Goal: Information Seeking & Learning: Learn about a topic

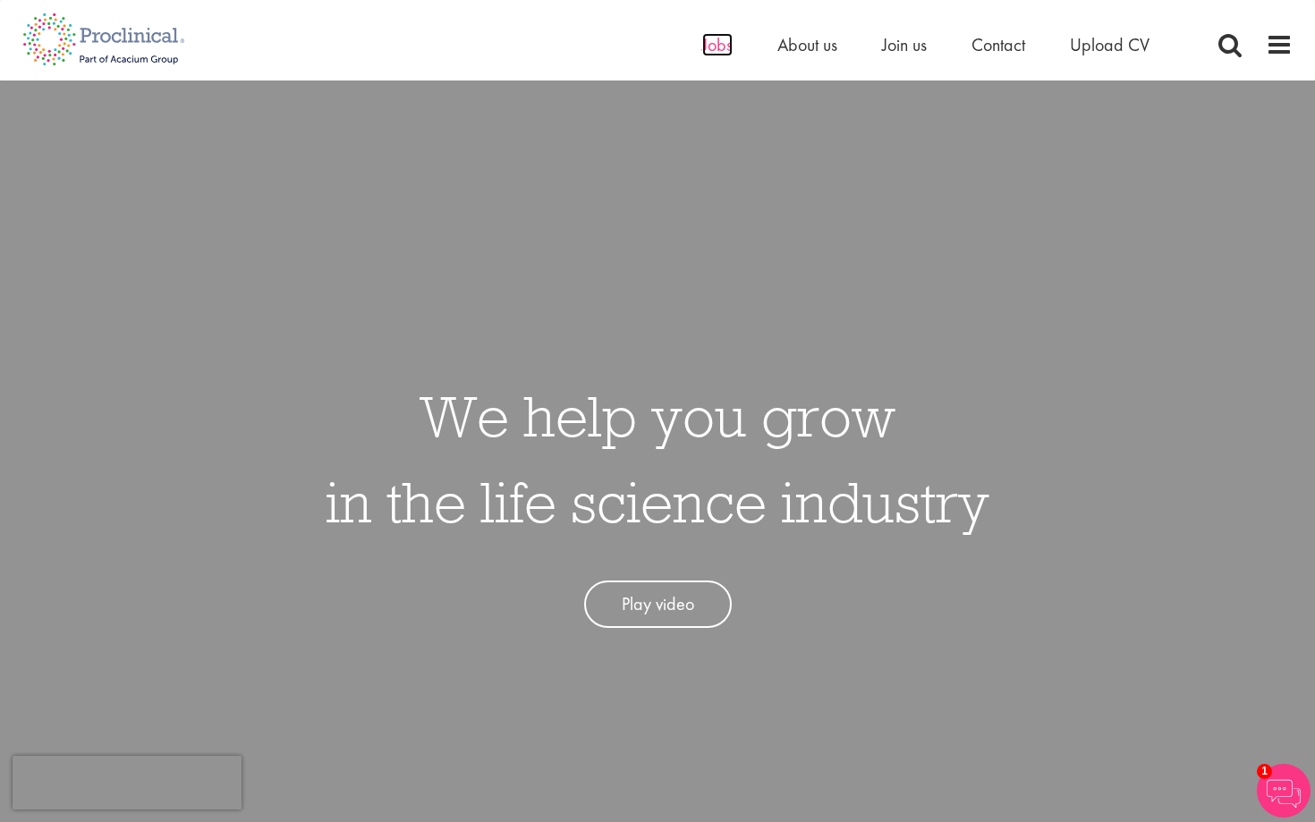
click at [714, 47] on span "Jobs" at bounding box center [717, 44] width 30 height 23
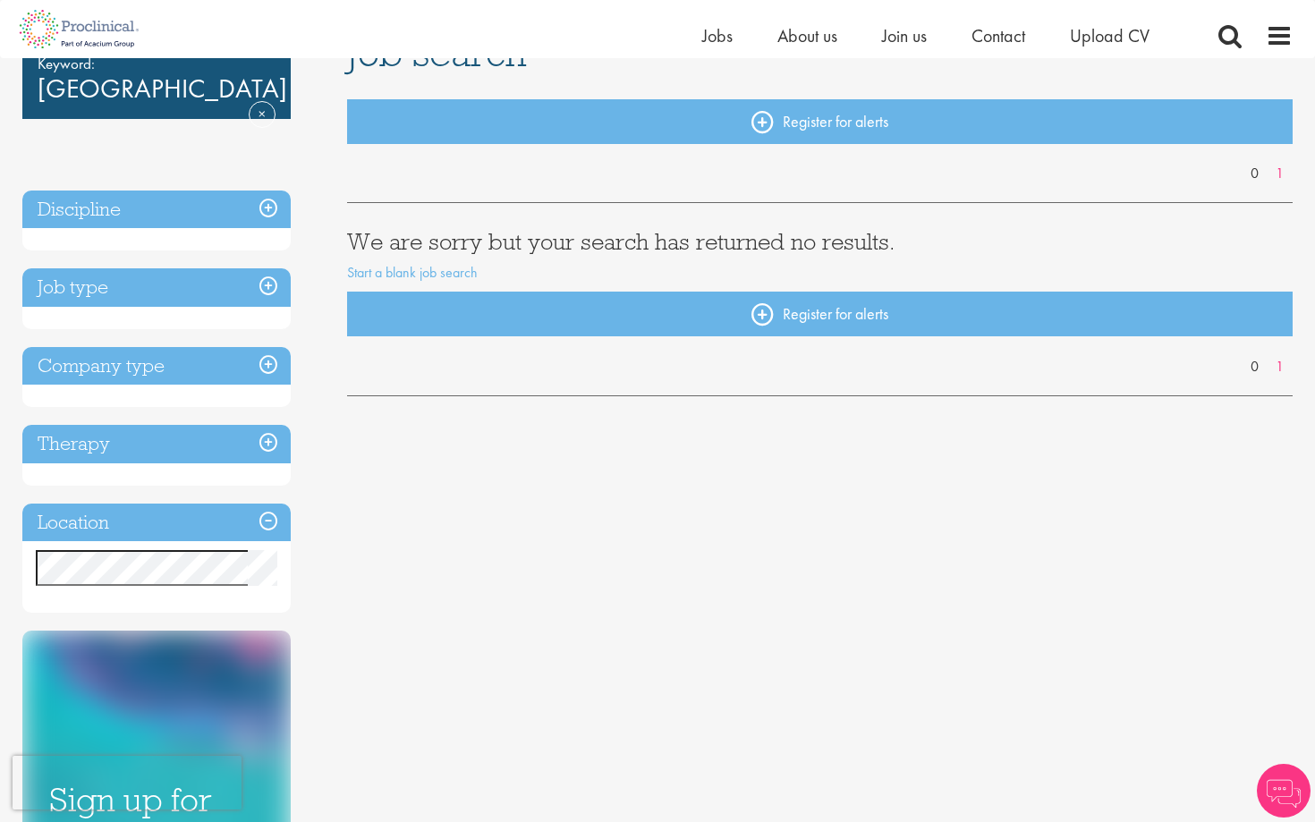
scroll to position [159, 0]
click at [144, 524] on h3 "Location" at bounding box center [156, 522] width 268 height 38
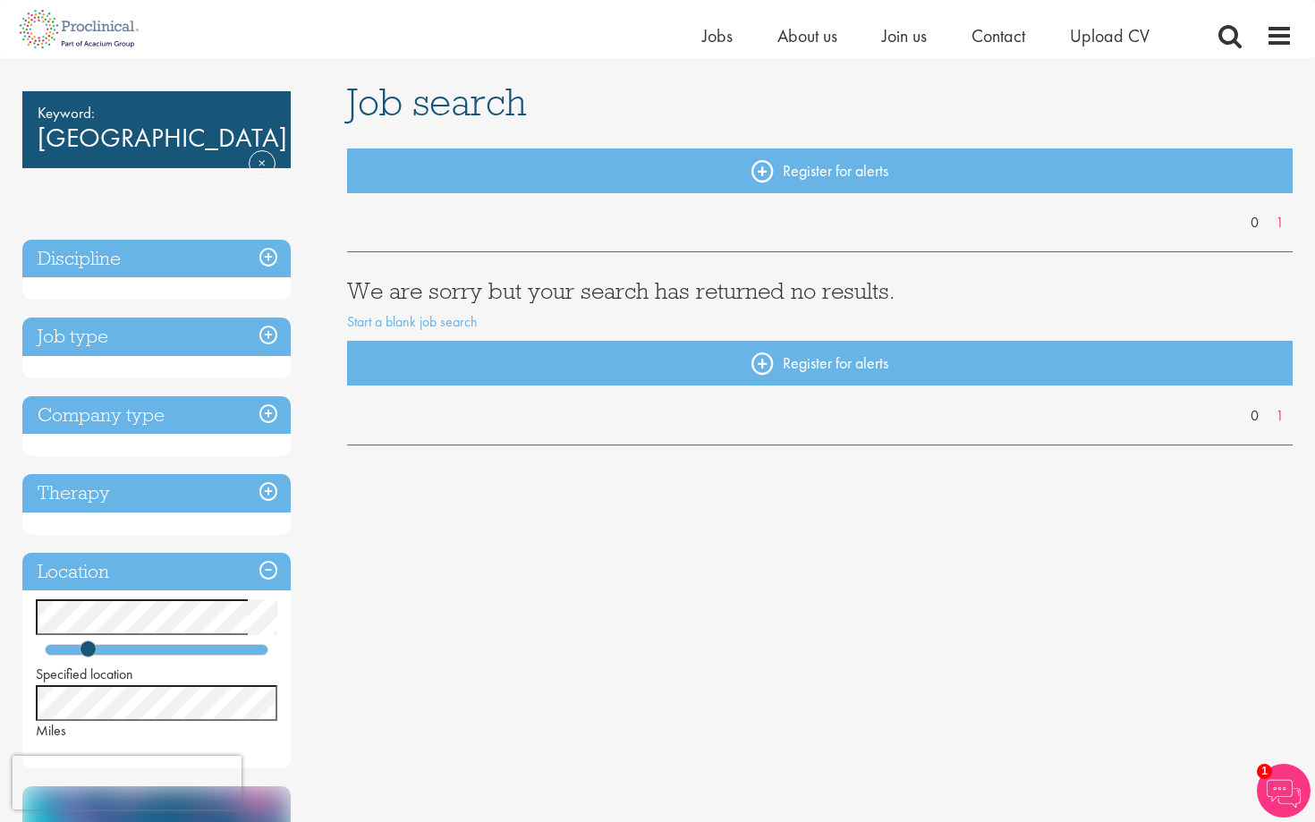
scroll to position [133, 0]
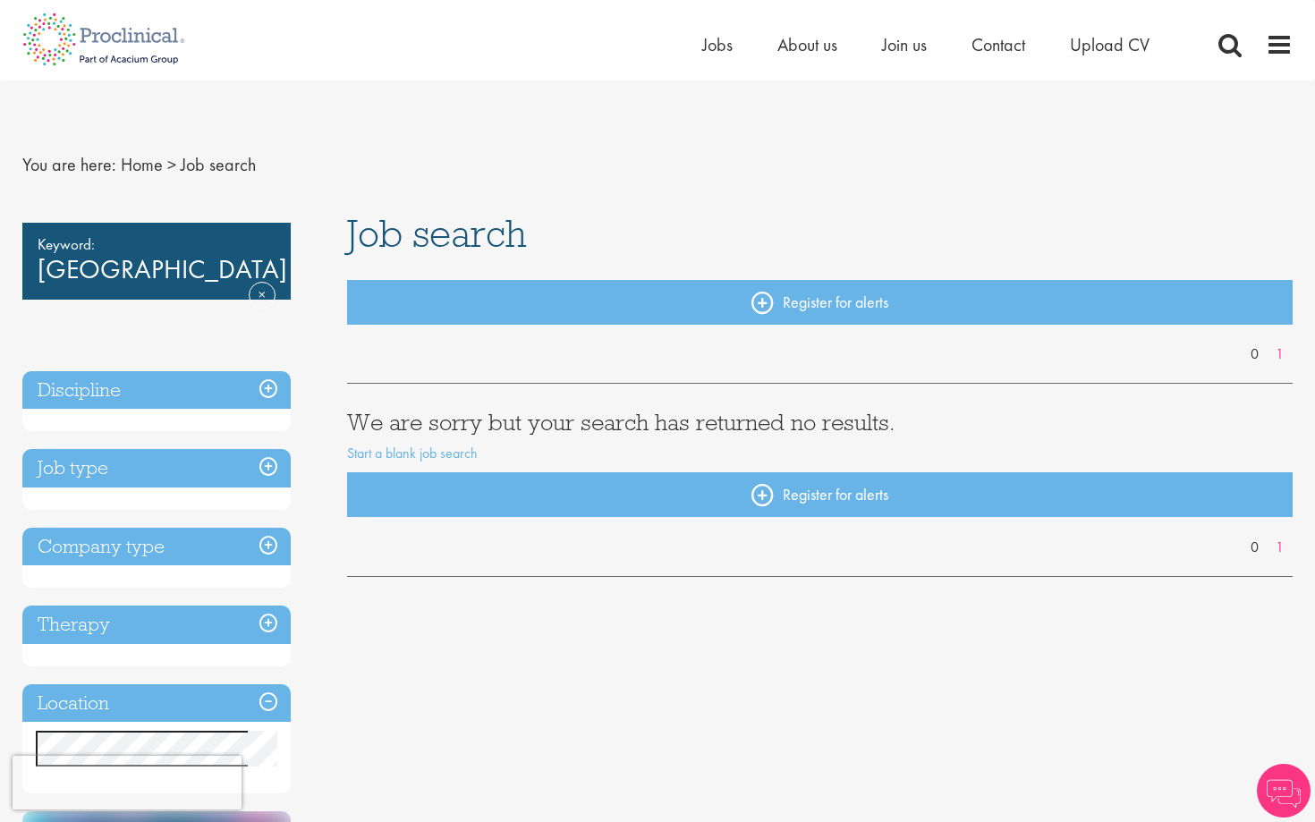
click at [233, 162] on span "Job search" at bounding box center [218, 164] width 75 height 23
click at [258, 282] on link "Remove" at bounding box center [262, 308] width 27 height 52
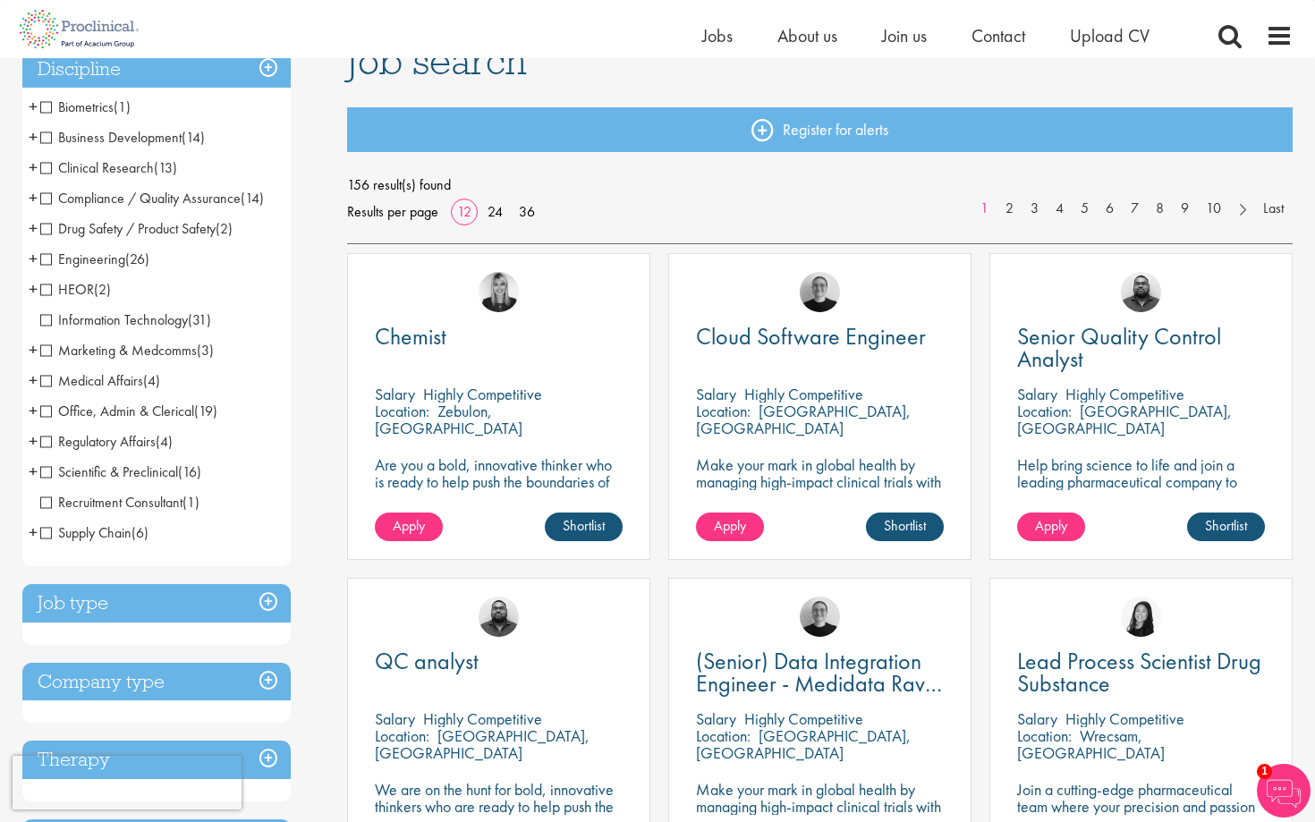
scroll to position [148, 0]
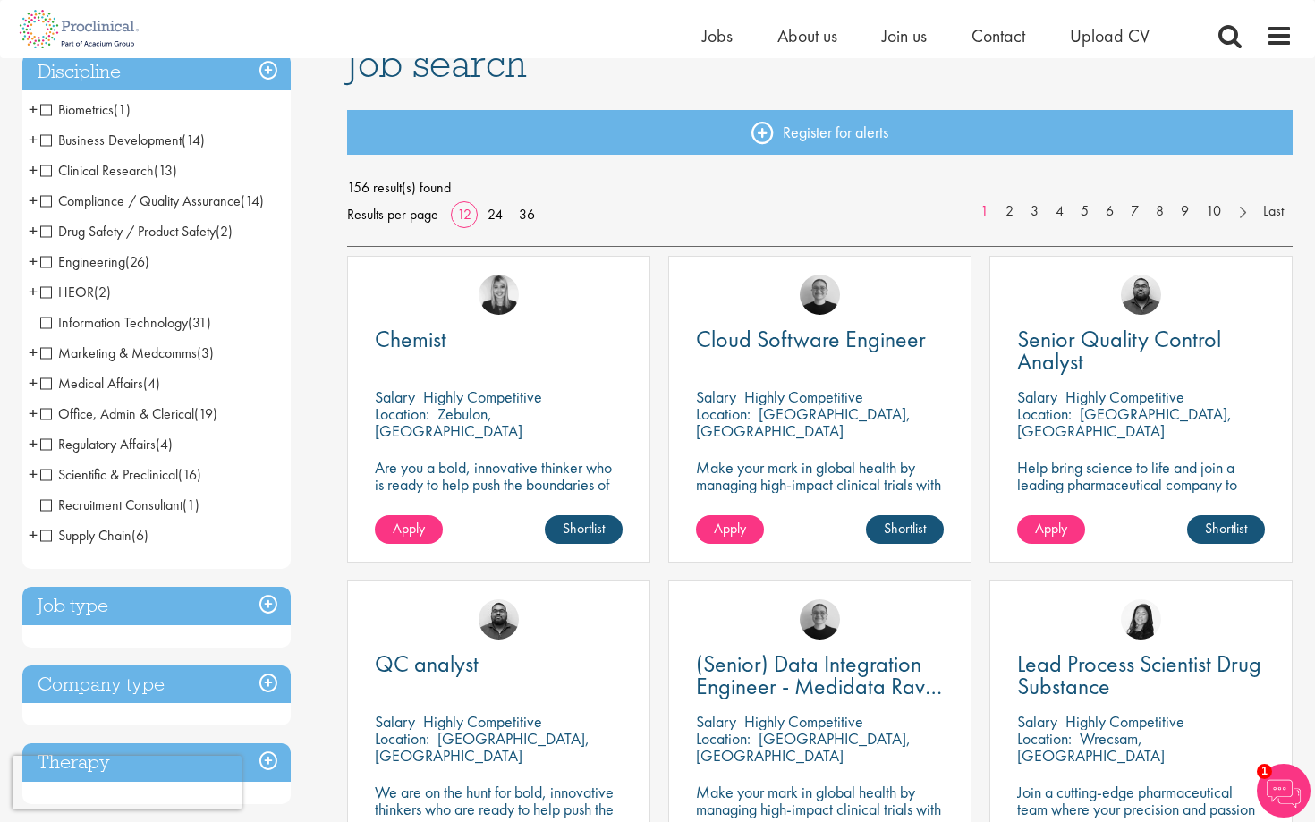
click at [148, 356] on span "Marketing & Medcomms" at bounding box center [118, 352] width 157 height 19
